Goal: Task Accomplishment & Management: Use online tool/utility

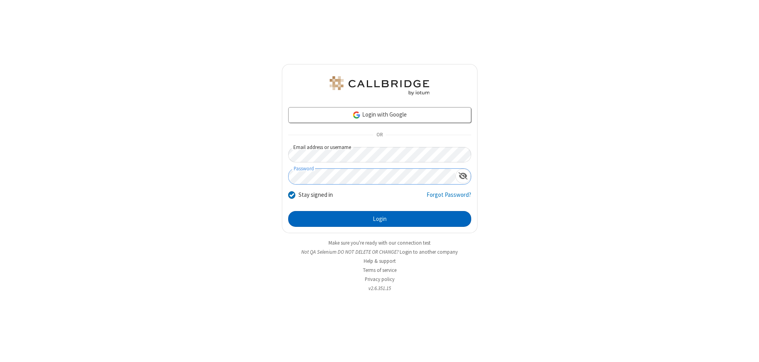
click at [380, 219] on button "Login" at bounding box center [379, 219] width 183 height 16
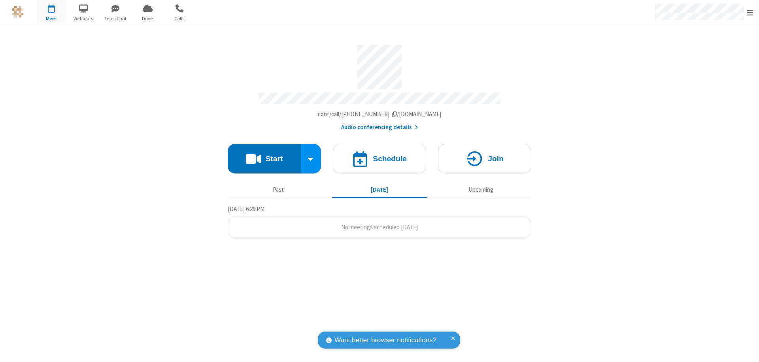
click at [264, 155] on button "Start" at bounding box center [264, 159] width 73 height 30
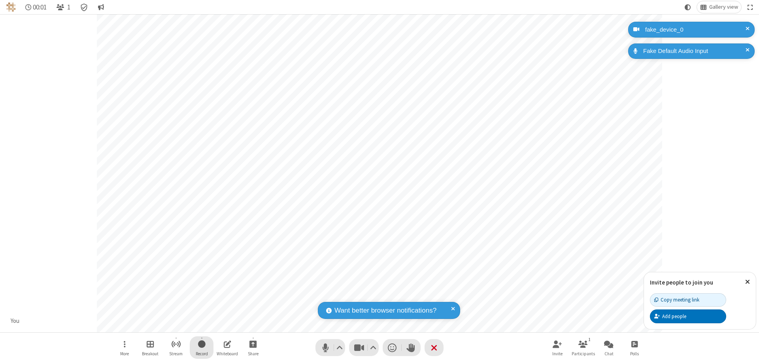
click at [202, 348] on span "Start recording" at bounding box center [202, 344] width 8 height 10
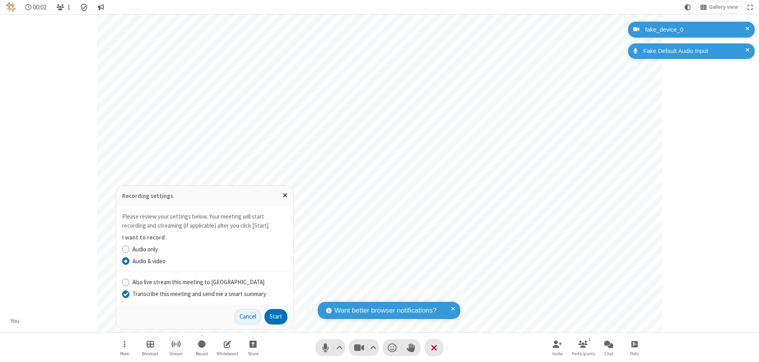
click at [125, 294] on input "Transcribe this meeting and send me a smart summary" at bounding box center [126, 294] width 8 height 8
click at [276, 317] on button "Start" at bounding box center [276, 317] width 23 height 16
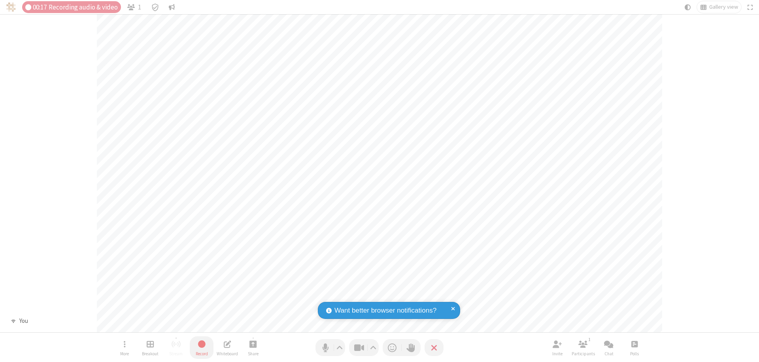
click at [202, 348] on span "Stop recording" at bounding box center [202, 344] width 10 height 11
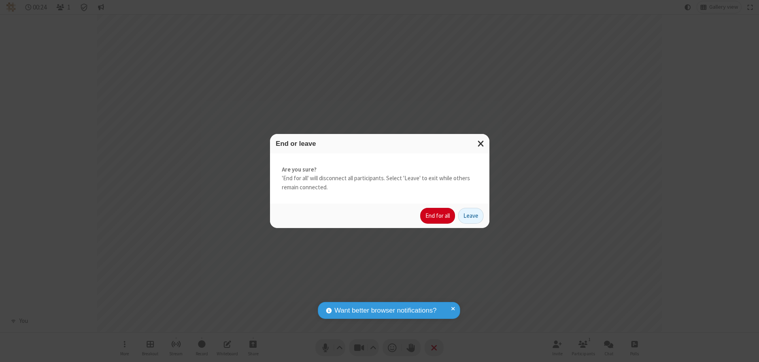
click at [438, 216] on button "End for all" at bounding box center [437, 216] width 35 height 16
